Goal: Task Accomplishment & Management: Use online tool/utility

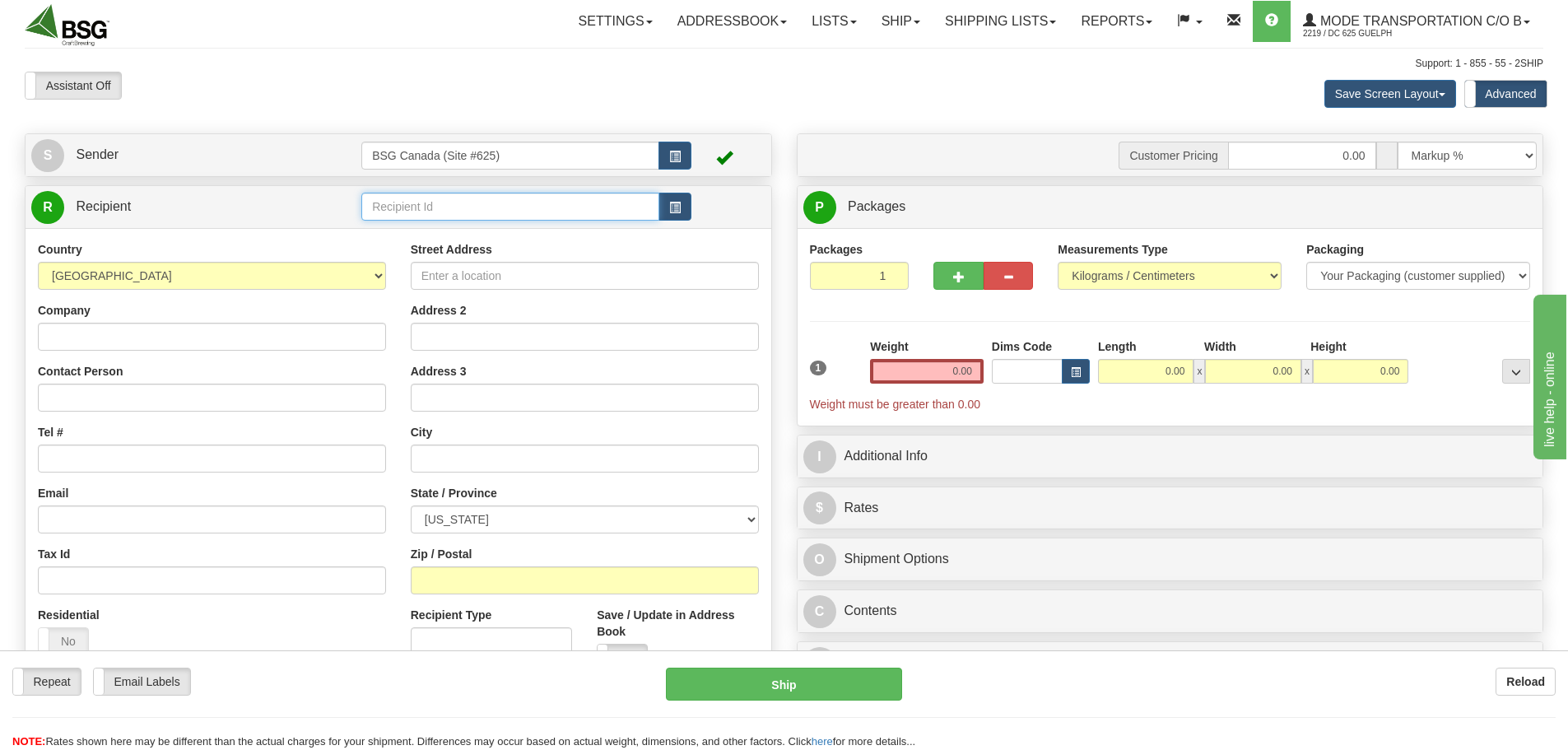
click at [583, 220] on input "text" at bounding box center [510, 206] width 298 height 28
click at [558, 256] on div "DEVIL'S BATH BREWING CO" at bounding box center [508, 254] width 282 height 18
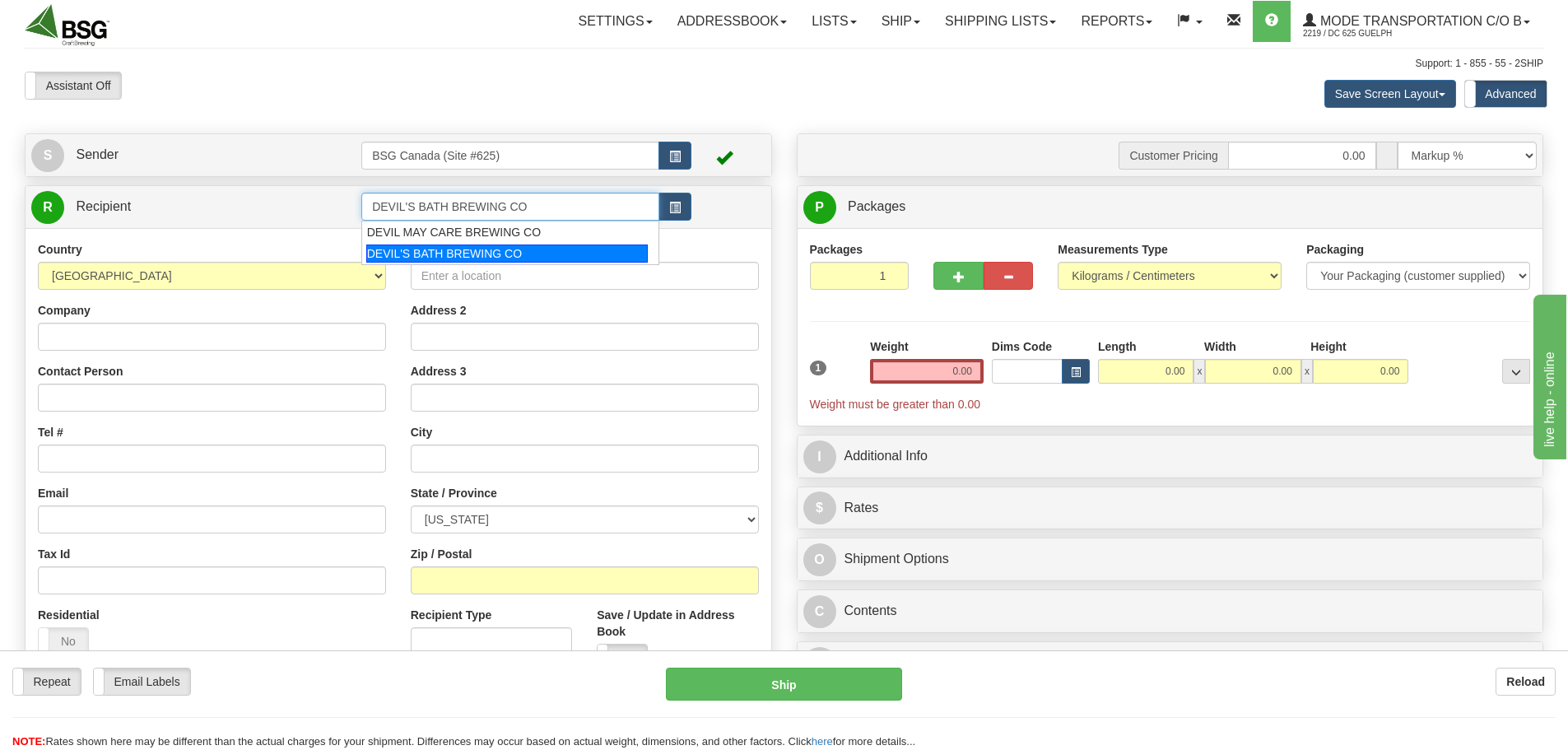
type input "DEVIL'S BATH BREWING CO"
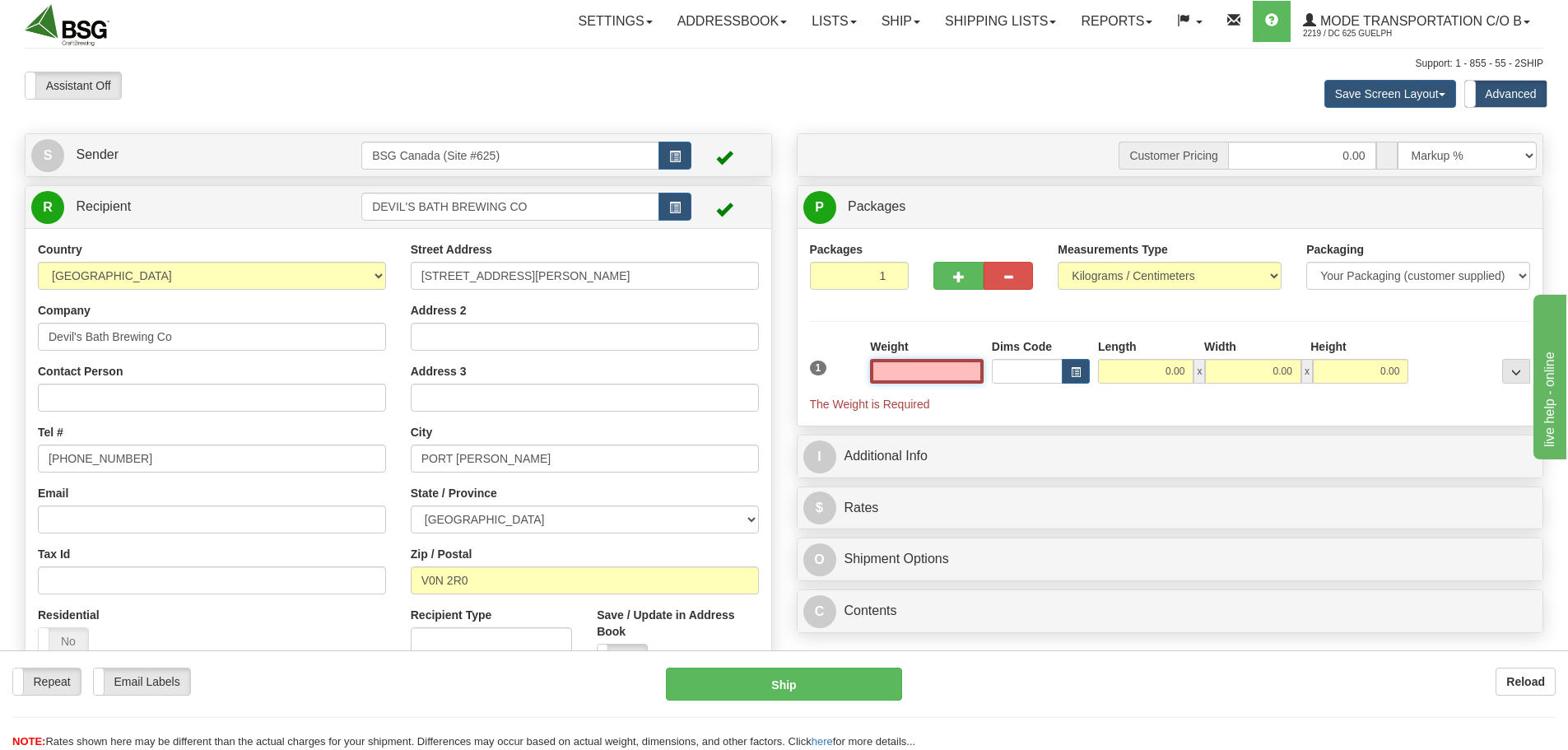
paste input "[STREET_ADDRESS][PERSON_NAME][PERSON_NAME]"
type input "[STREET_ADDRESS][PERSON_NAME][PERSON_NAME]"
drag, startPoint x: 942, startPoint y: 373, endPoint x: 1091, endPoint y: 382, distance: 149.3
click at [1091, 382] on div "1 Weight 0.00 Dims Code 0.00" at bounding box center [1170, 375] width 729 height 74
paste input "4.205"
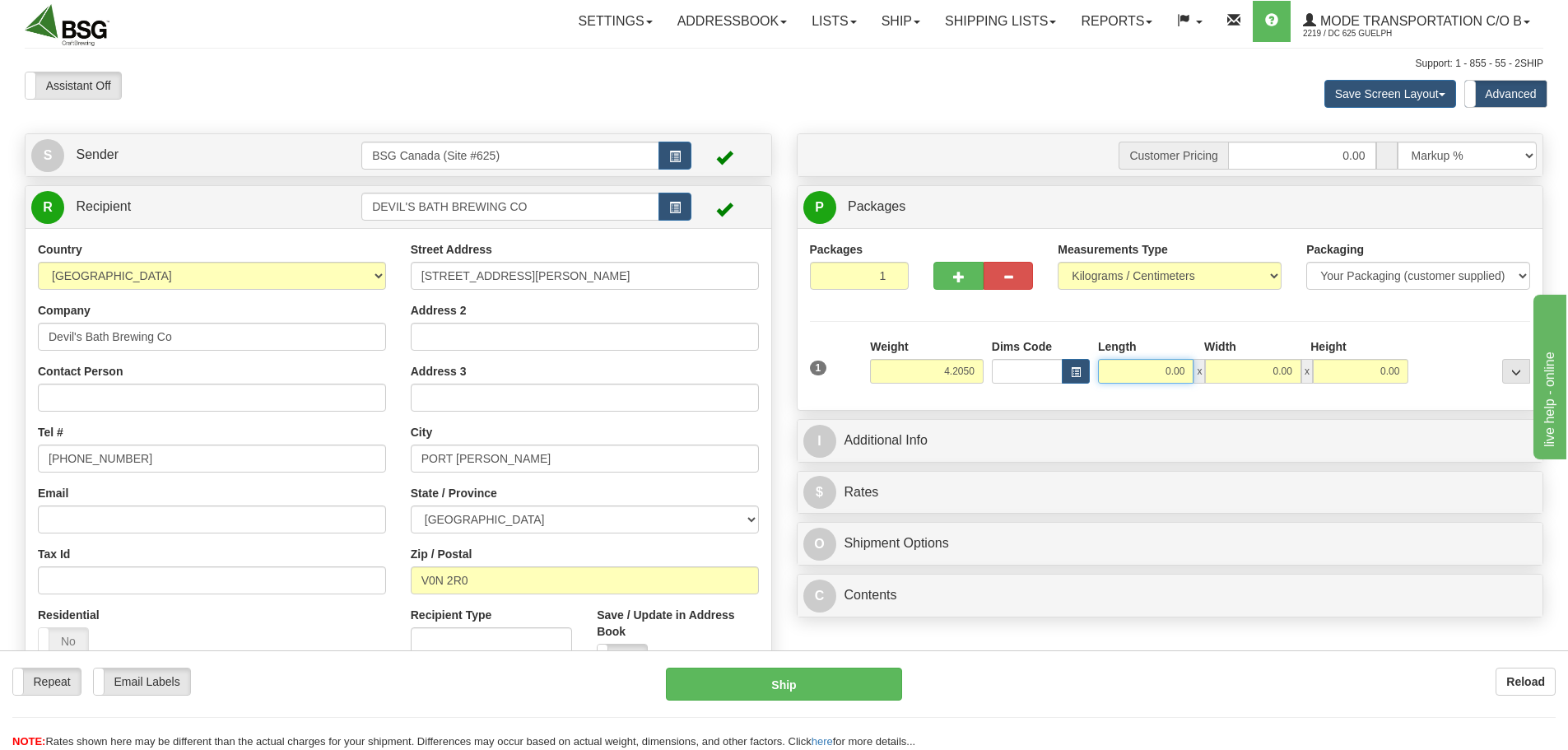
type input "4.21"
click at [1130, 374] on input "0.00" at bounding box center [1146, 371] width 95 height 25
type input "15.00"
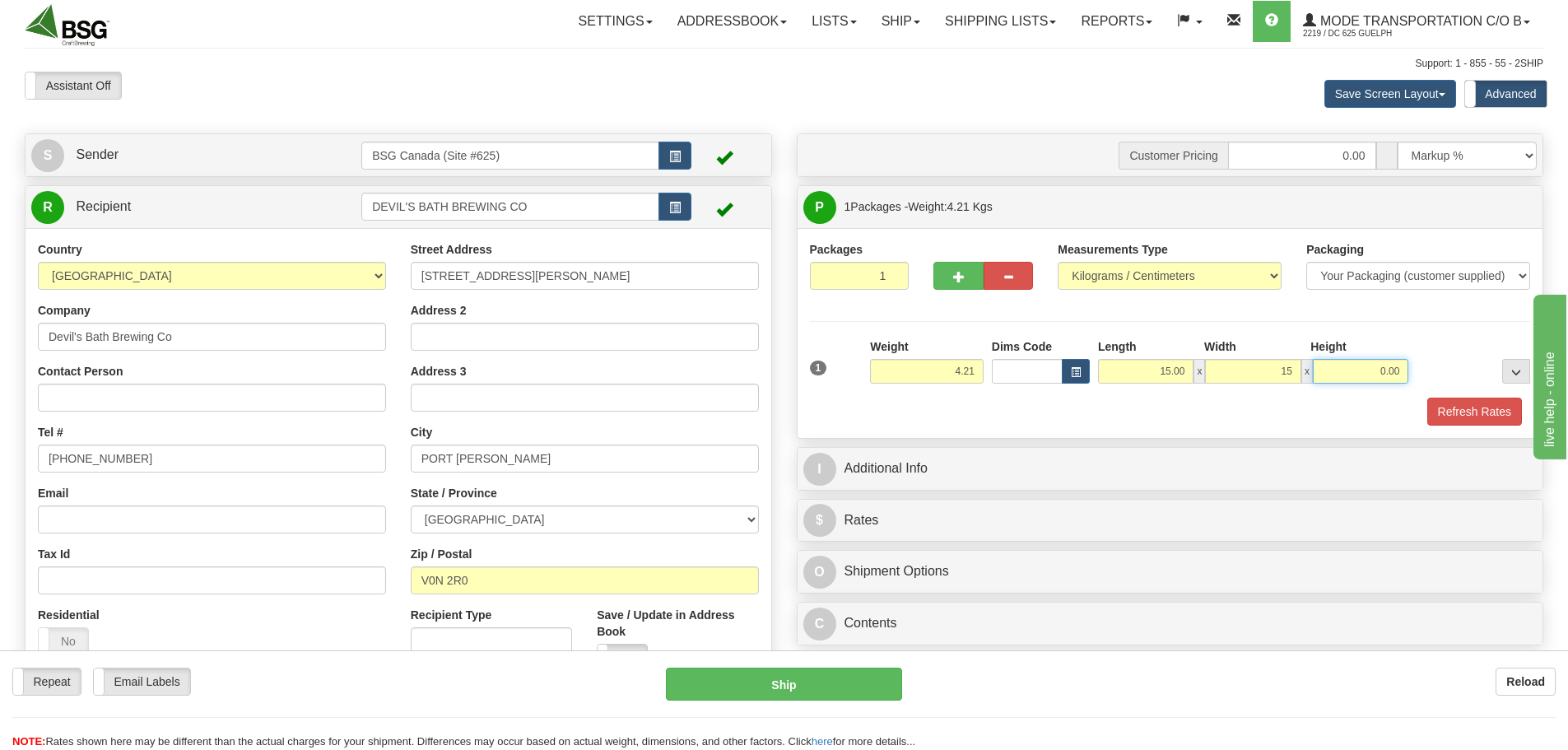
type input "15.00"
click at [1470, 413] on button "Refresh Rates" at bounding box center [1475, 412] width 94 height 28
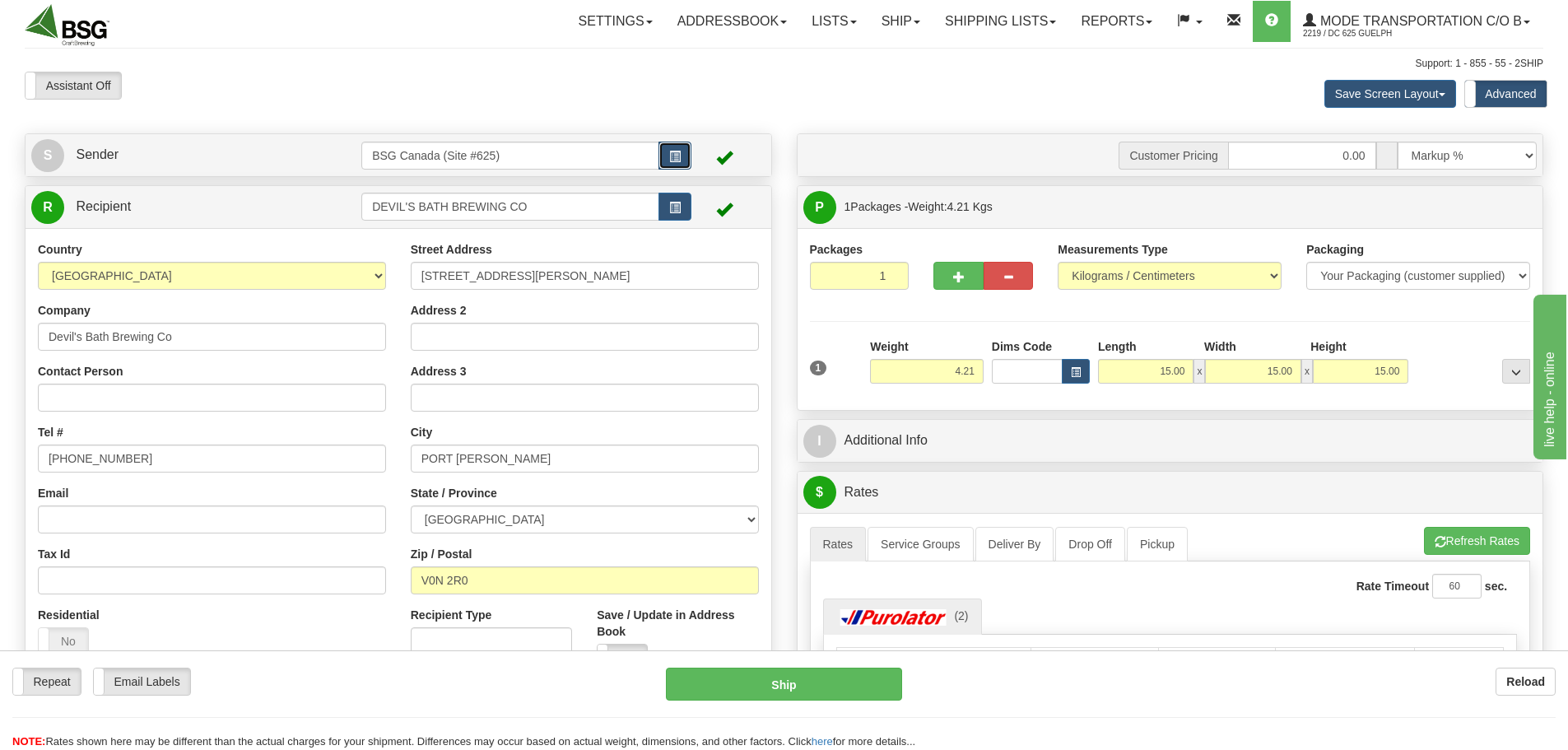
click at [675, 154] on span "button" at bounding box center [674, 157] width 12 height 11
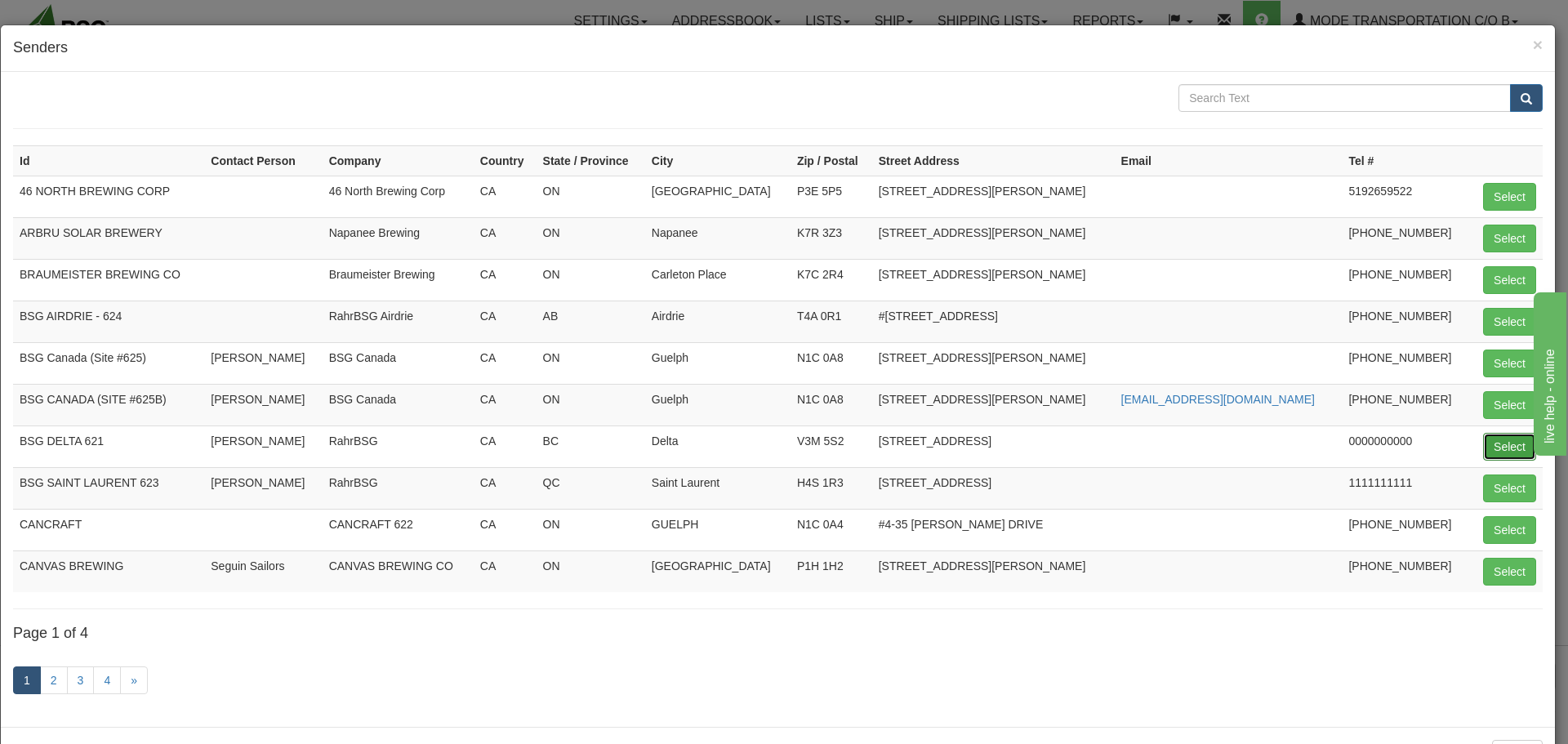
click at [1487, 444] on button "Select" at bounding box center [1509, 447] width 53 height 28
type input "BSG DELTA 621"
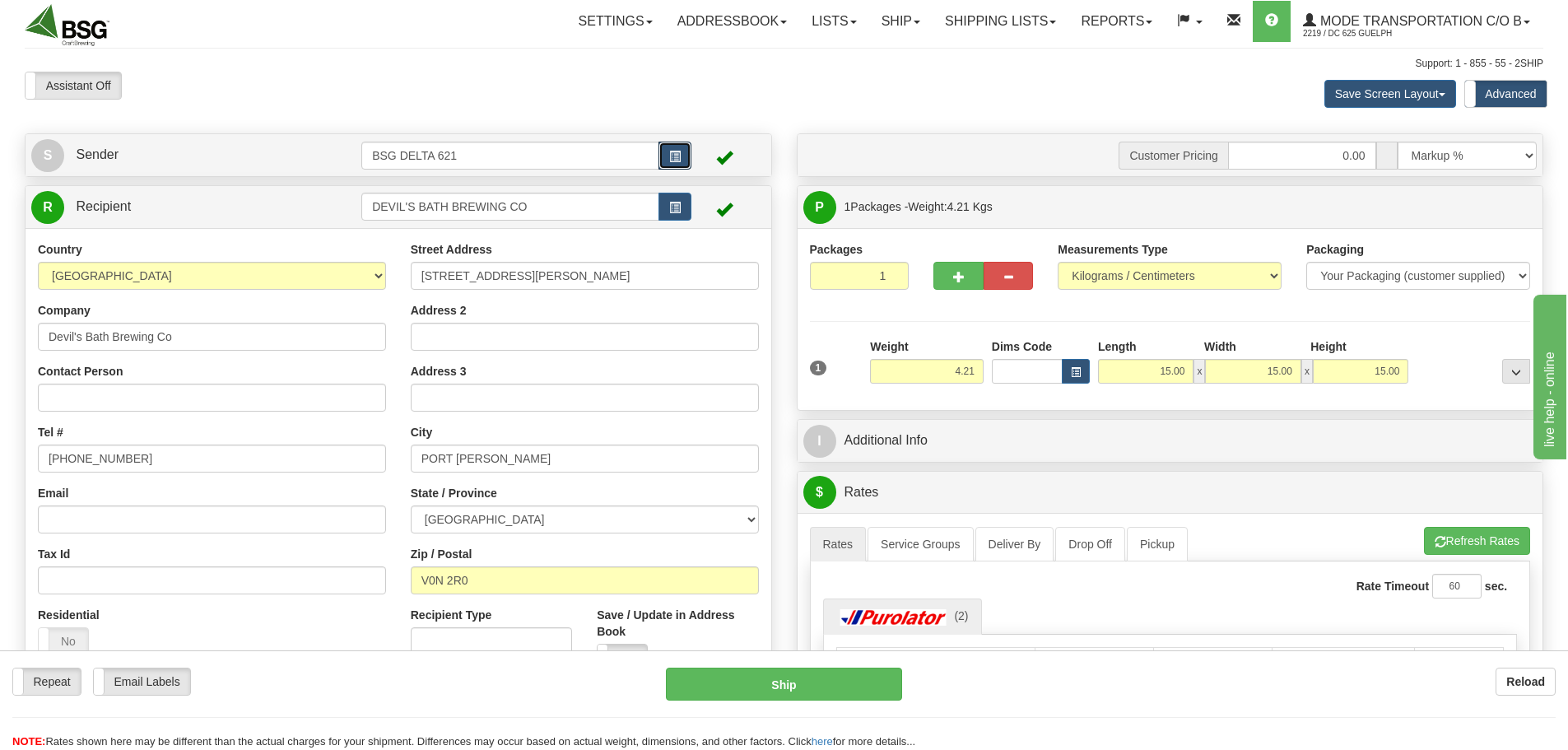
scroll to position [165, 0]
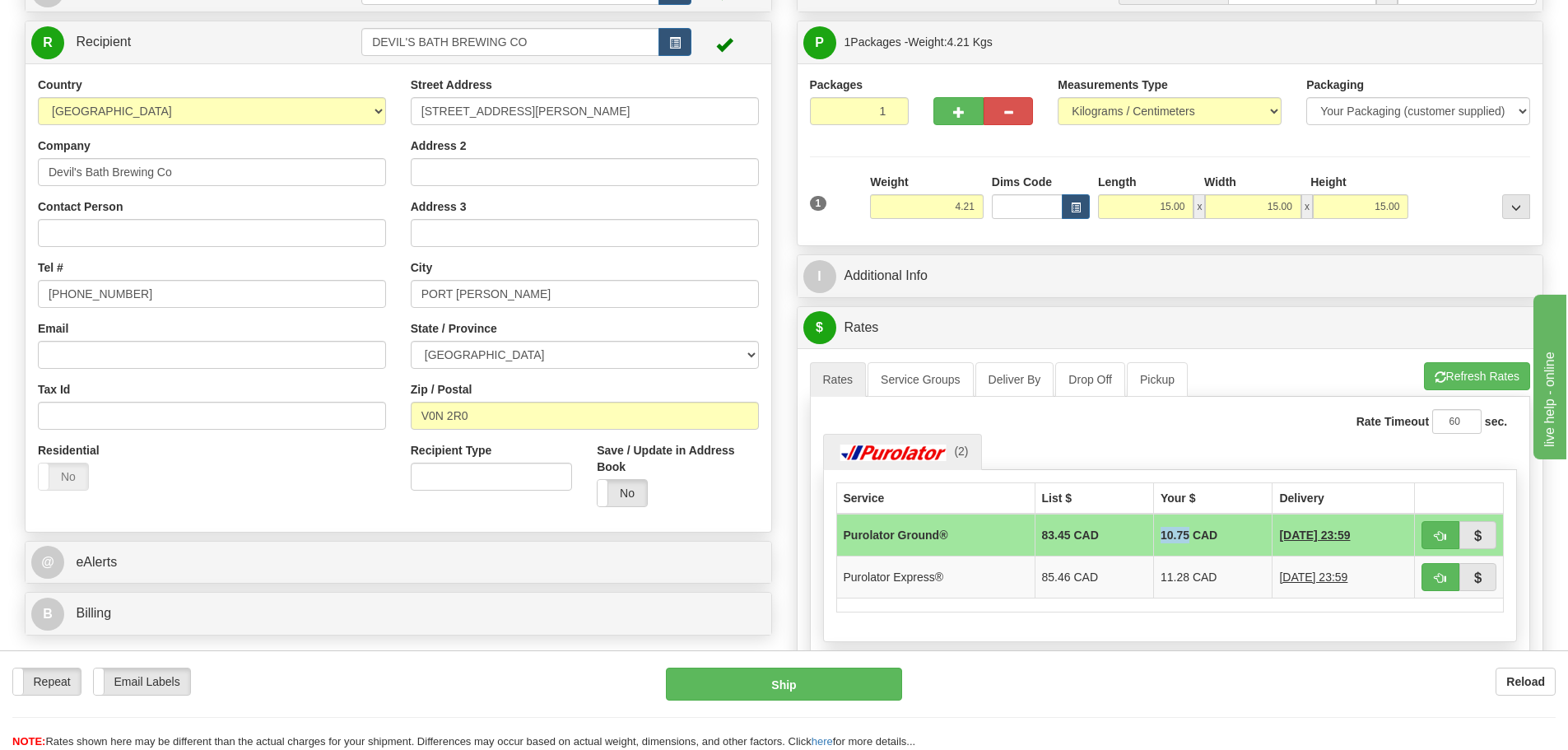
drag, startPoint x: 1143, startPoint y: 533, endPoint x: 1172, endPoint y: 536, distance: 29.2
click at [1172, 536] on td "10.75 CAD" at bounding box center [1212, 535] width 118 height 43
copy td "10.75"
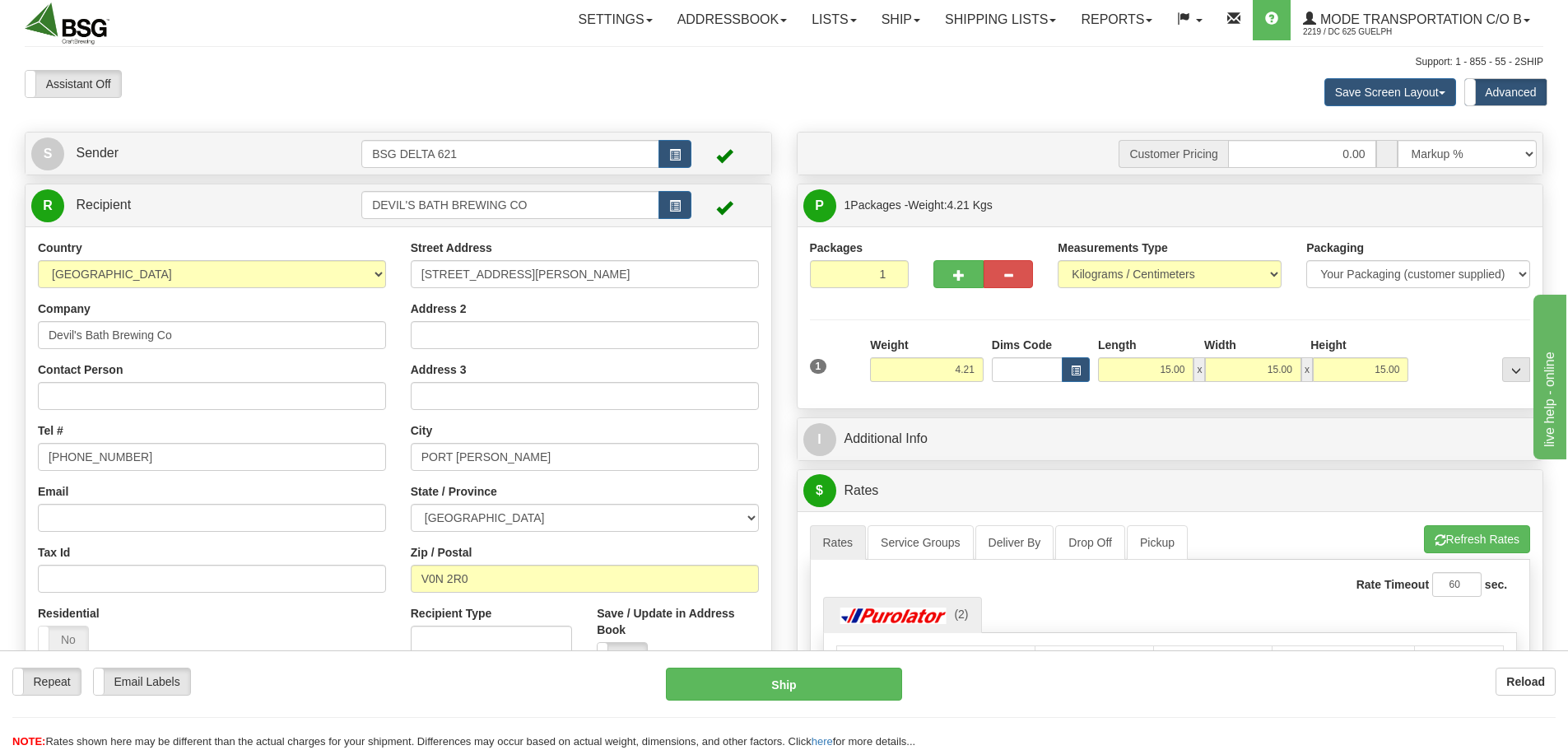
scroll to position [0, 0]
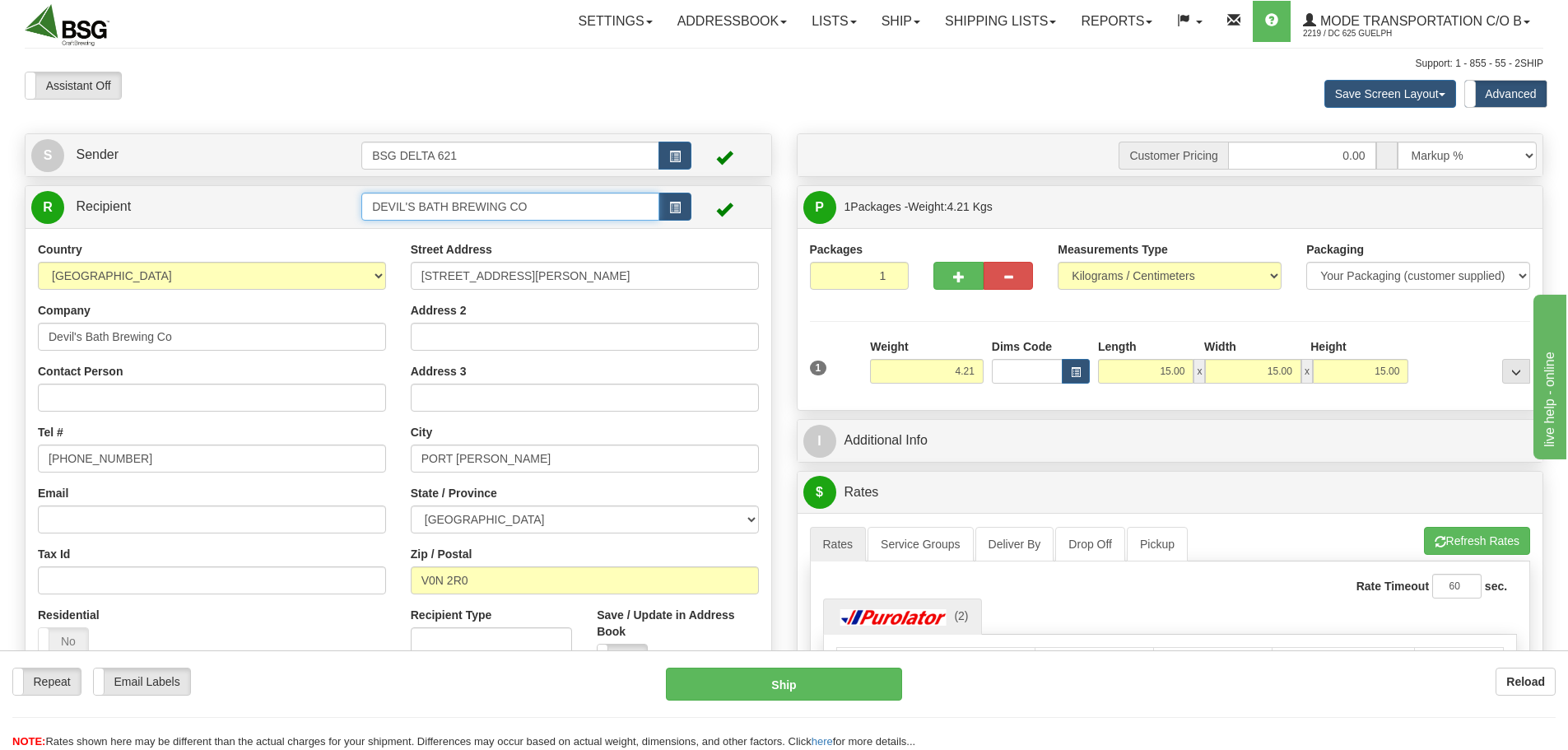
drag, startPoint x: 543, startPoint y: 208, endPoint x: 320, endPoint y: 204, distance: 223.0
click at [320, 204] on tr "R Recipient DEVIL'S BATH BREWING CO" at bounding box center [398, 206] width 734 height 34
click at [446, 234] on div "HOP STATION" at bounding box center [508, 232] width 282 height 18
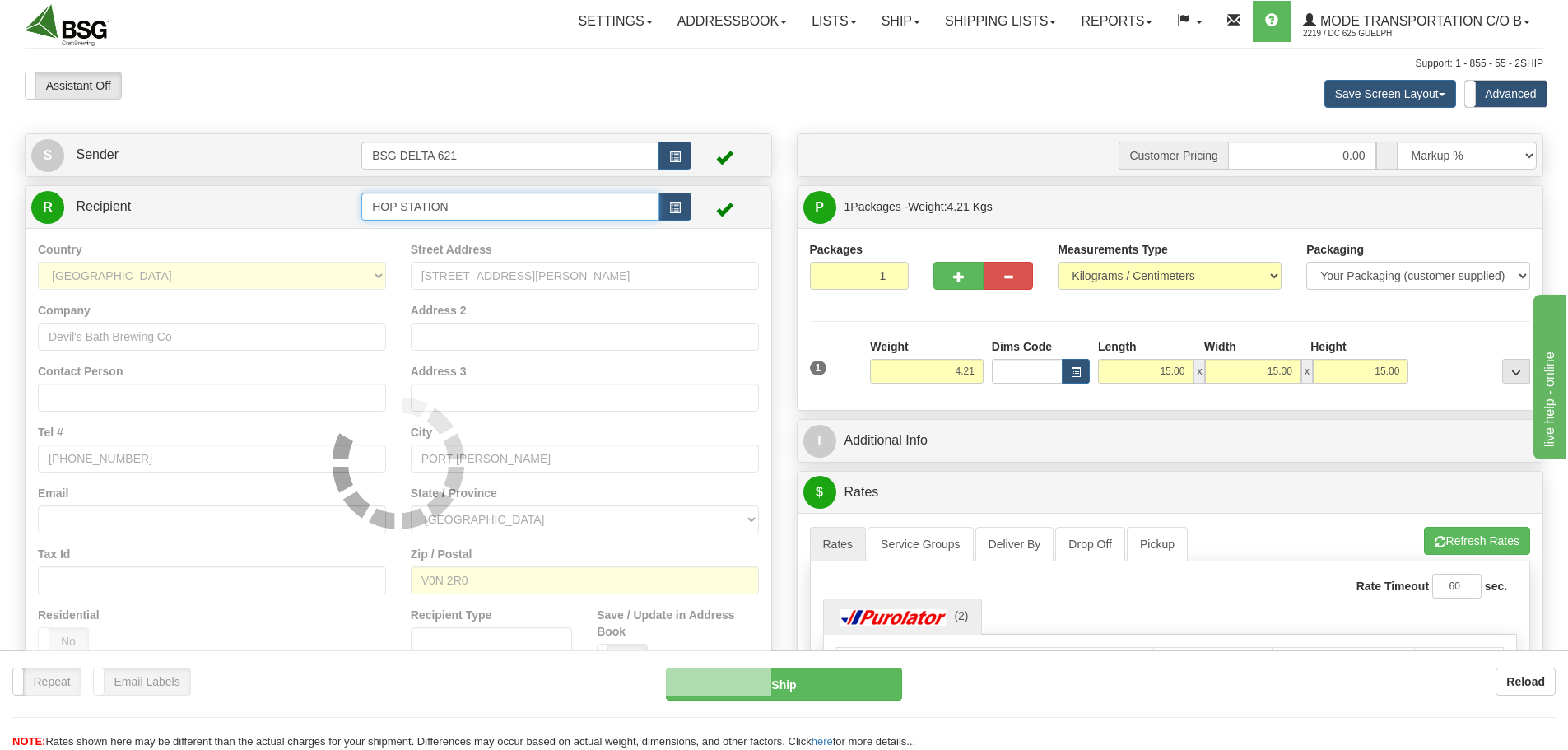
type input "HOP STATION"
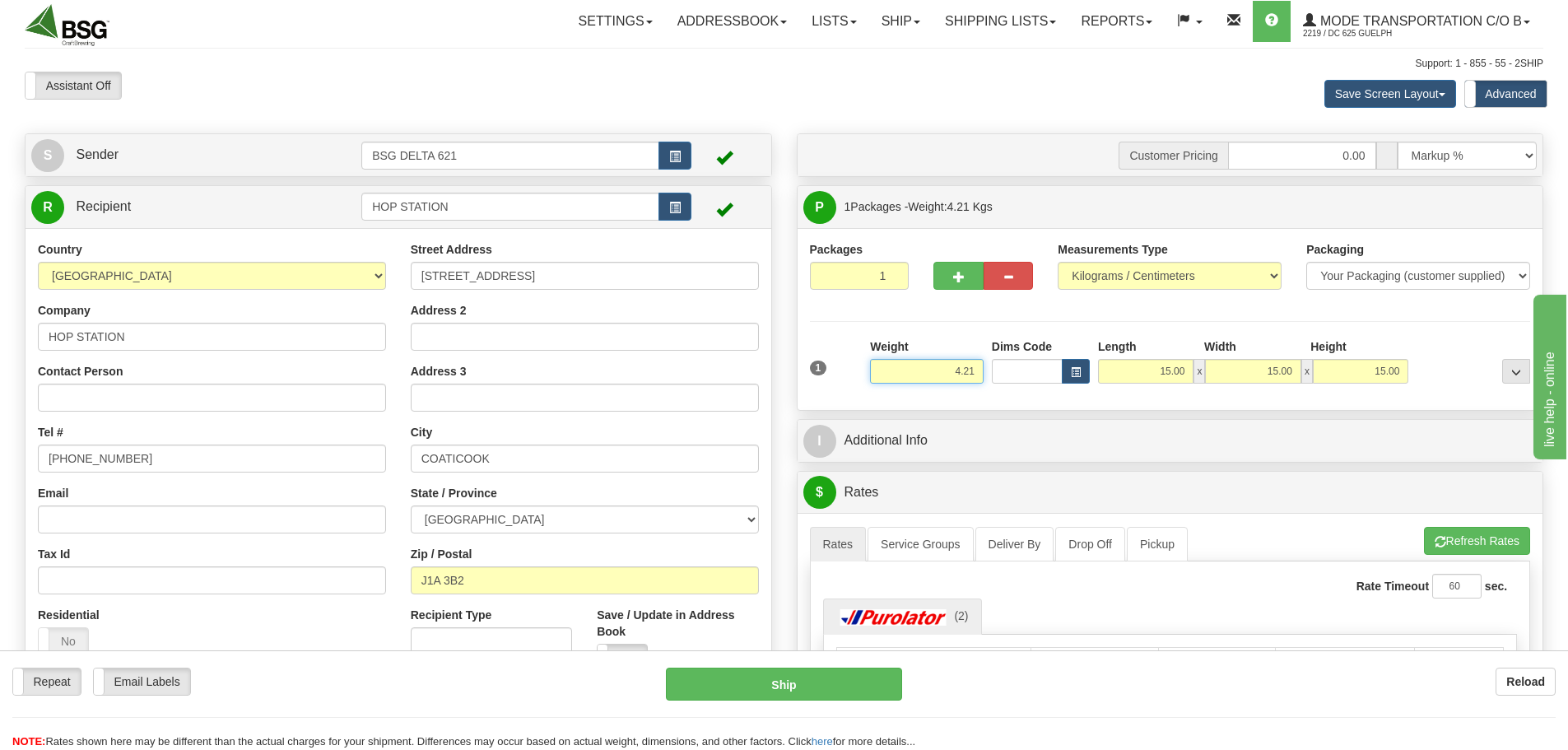
drag, startPoint x: 945, startPoint y: 369, endPoint x: 1045, endPoint y: 376, distance: 100.2
click at [1038, 379] on div "1 Weight 4.21 Dims Code x x" at bounding box center [1170, 368] width 729 height 59
paste input "5.0000"
type input "5.00"
click at [821, 323] on div "Packages 1 1 Measurements Type" at bounding box center [1170, 319] width 721 height 157
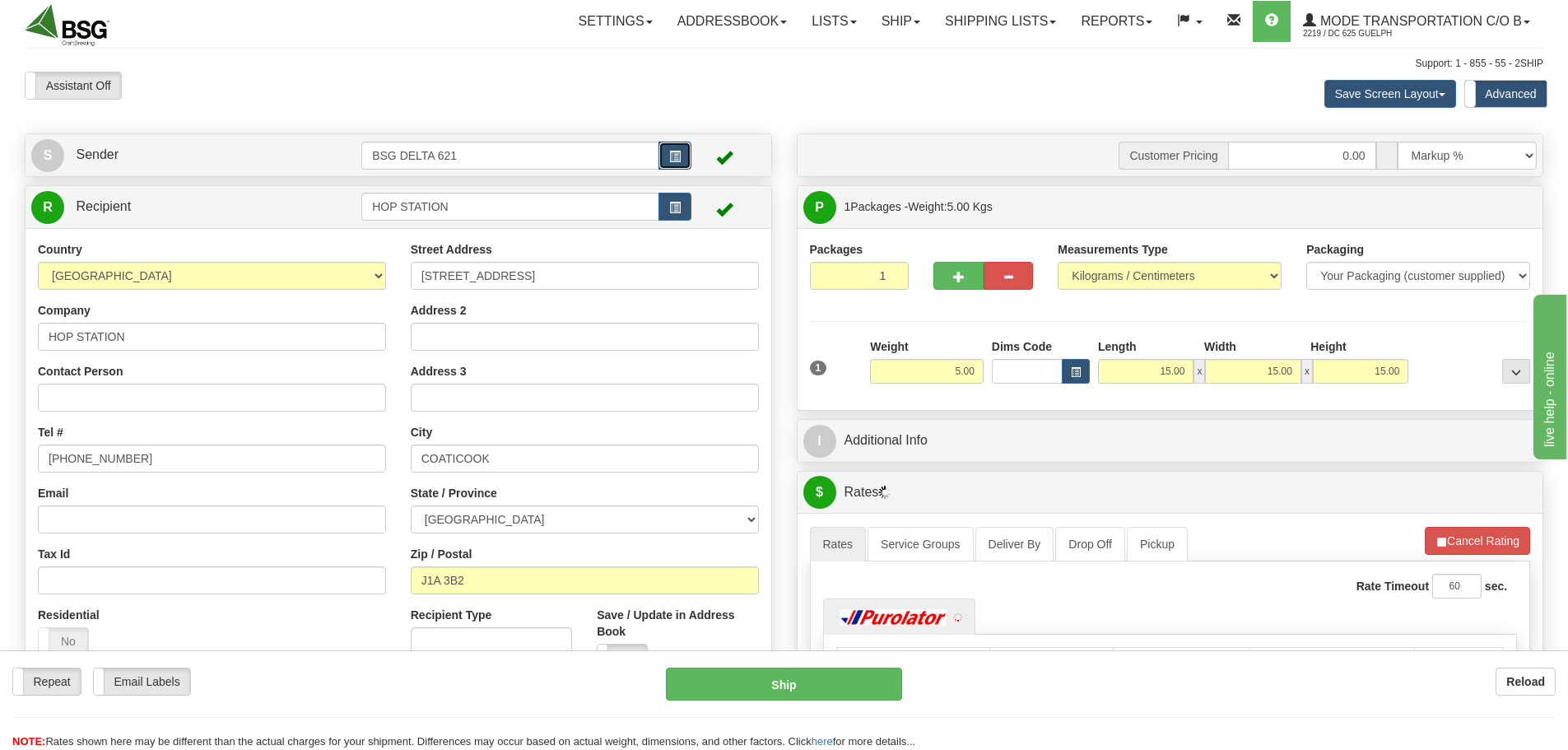
click at [664, 152] on button "button" at bounding box center [675, 155] width 33 height 28
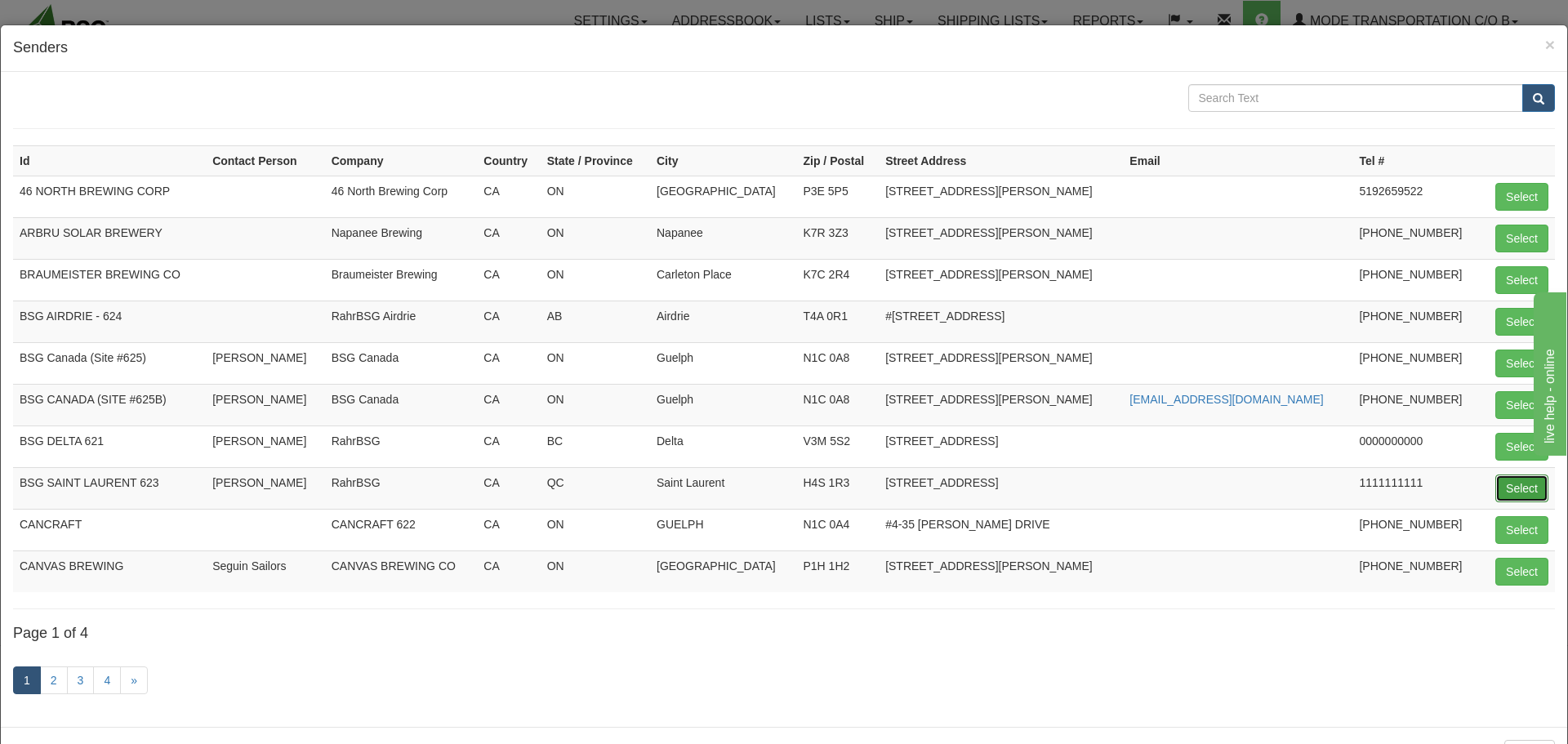
click at [1501, 487] on button "Select" at bounding box center [1522, 488] width 53 height 28
type input "BSG SAINT LAURENT 623"
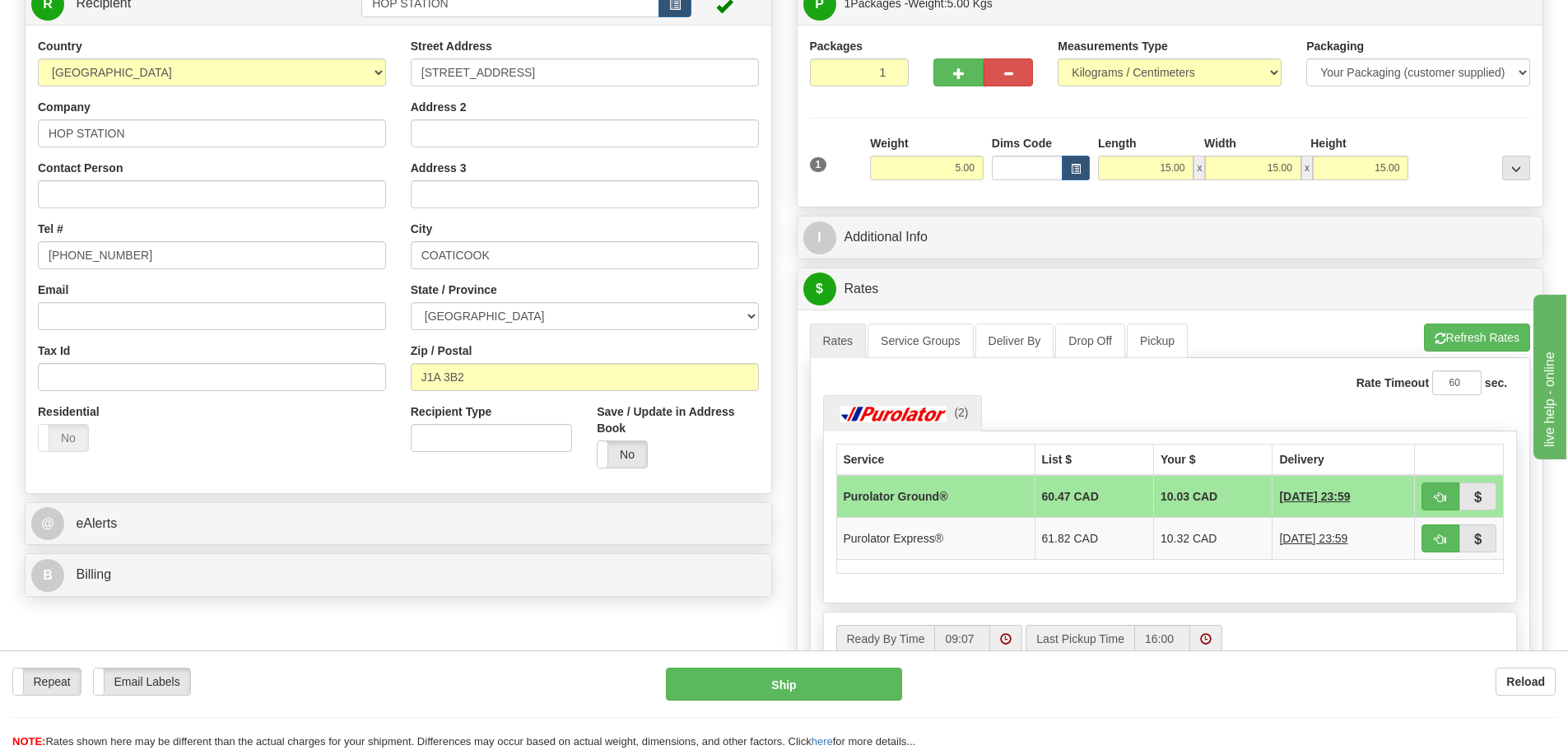
scroll to position [247, 0]
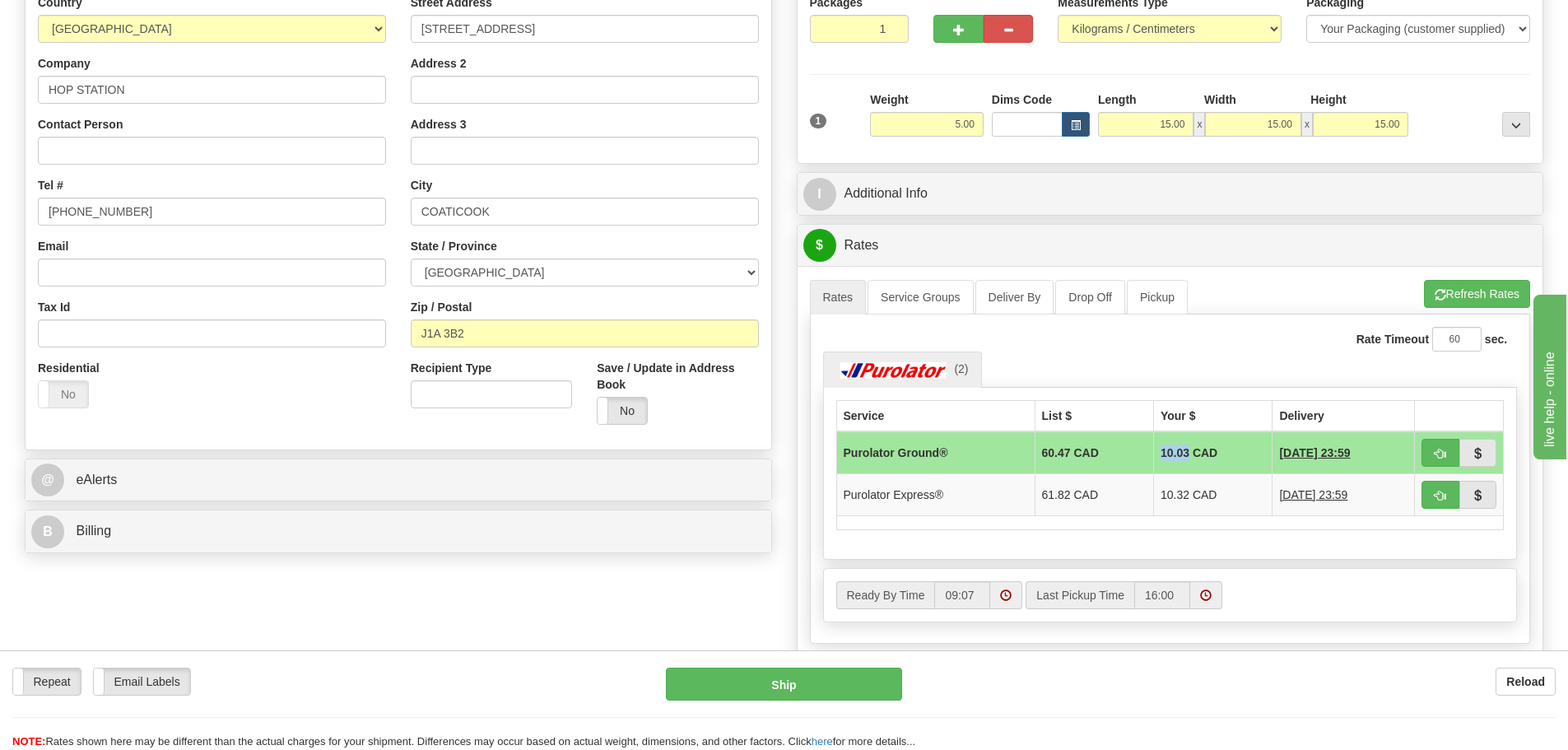
drag, startPoint x: 1142, startPoint y: 449, endPoint x: 1172, endPoint y: 452, distance: 30.1
click at [1172, 452] on td "10.03 CAD" at bounding box center [1212, 453] width 118 height 43
copy td "10.03"
drag, startPoint x: 922, startPoint y: 117, endPoint x: 1075, endPoint y: 125, distance: 153.2
click at [1075, 124] on div "1 Weight 5.00 Dims Code x x" at bounding box center [1170, 121] width 729 height 59
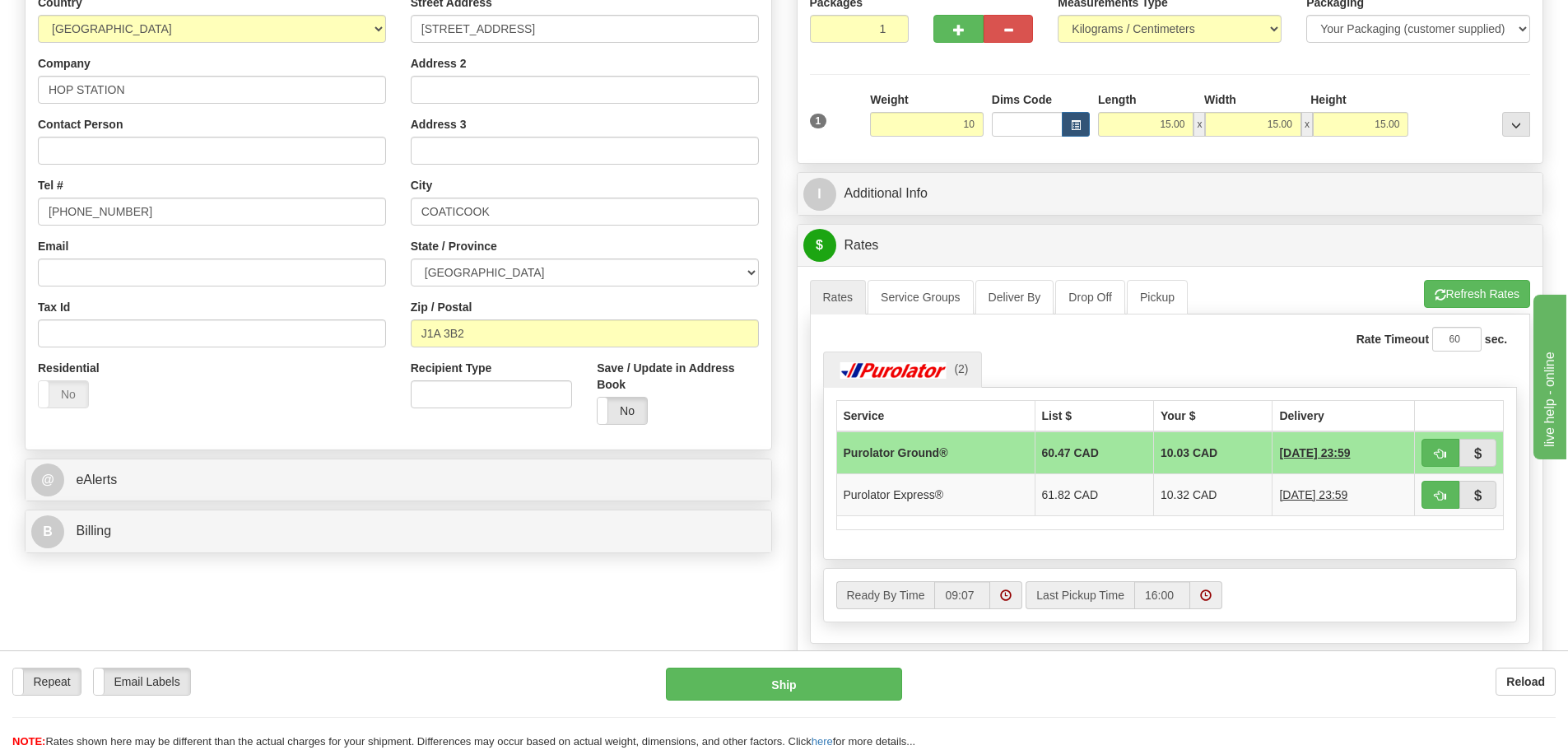
type input "10.00"
click at [1122, 145] on div "1 Weight 10.00 Dims Code x x" at bounding box center [1170, 121] width 729 height 59
drag, startPoint x: 1145, startPoint y: 455, endPoint x: 1170, endPoint y: 455, distance: 25.0
click at [1170, 455] on td "12.80 CAD" at bounding box center [1212, 453] width 118 height 43
copy td "12.80"
